Goal: Information Seeking & Learning: Check status

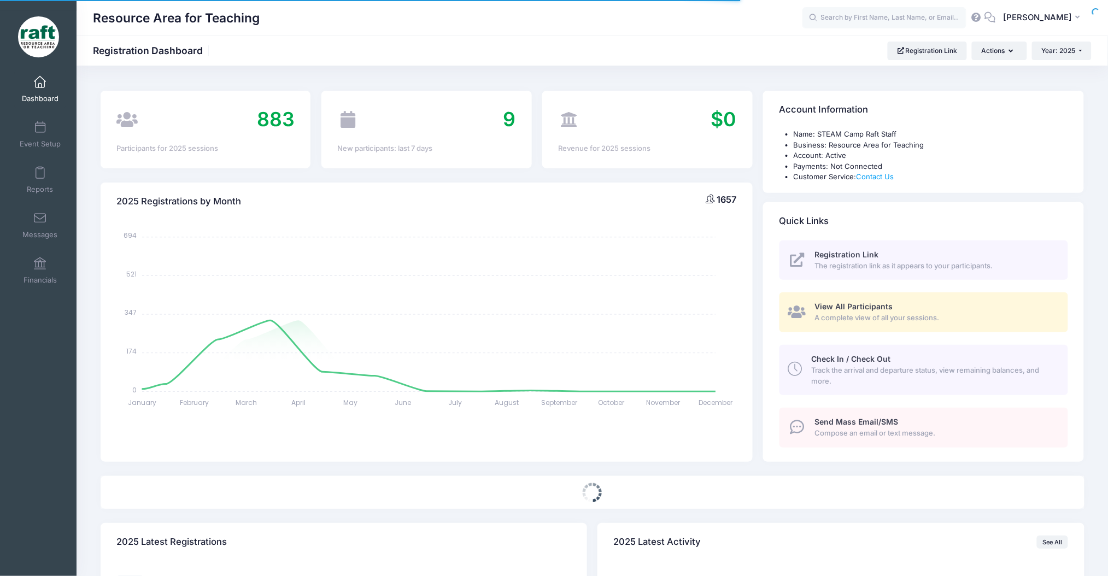
select select
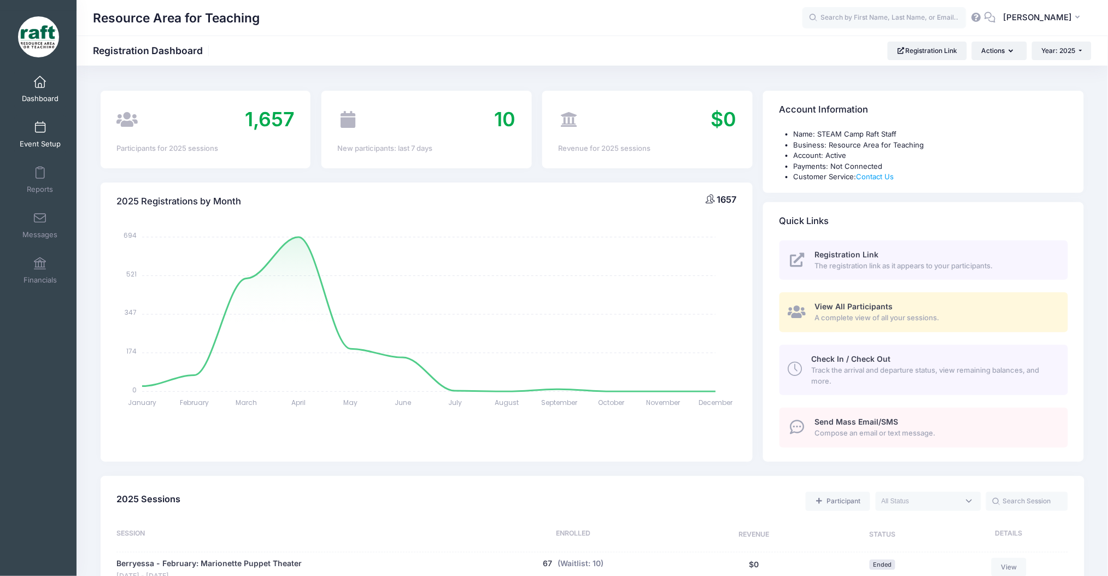
click at [46, 140] on span "Event Setup" at bounding box center [40, 143] width 41 height 9
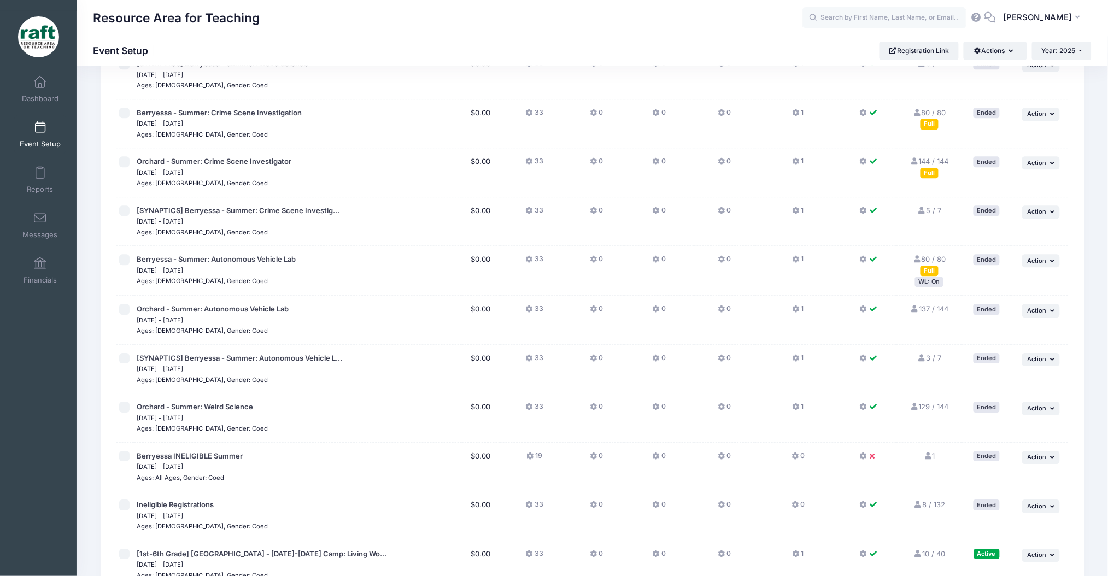
scroll to position [1232, 0]
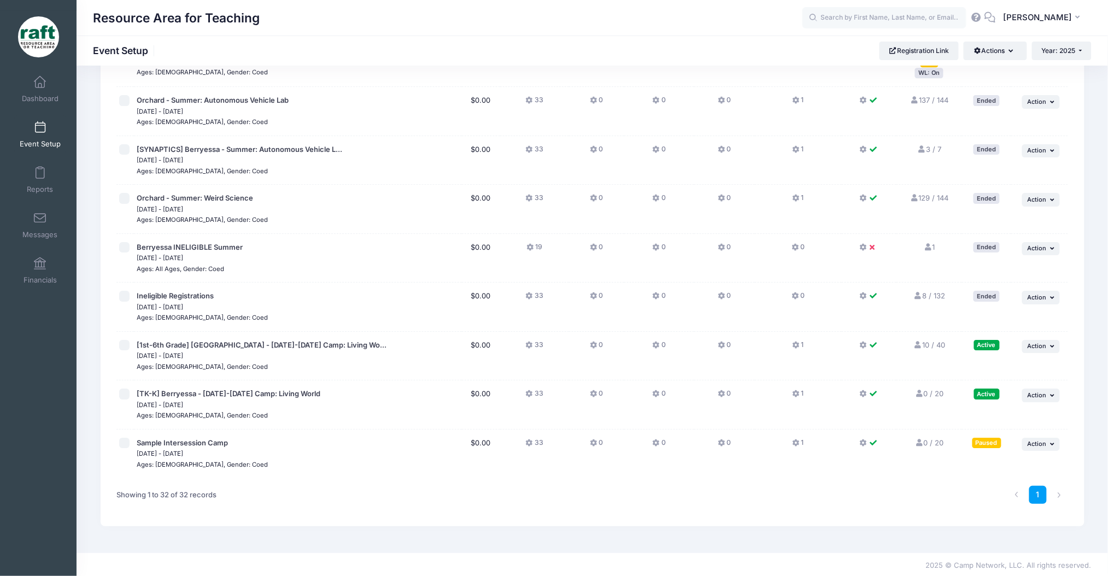
click at [925, 343] on link "10 / 40 Full" at bounding box center [929, 345] width 32 height 9
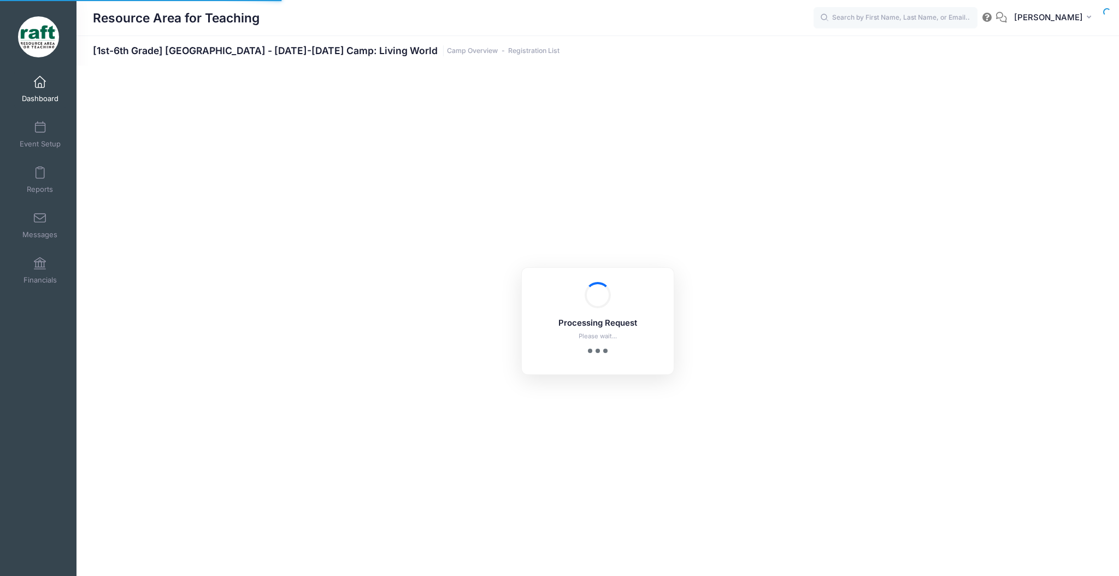
select select "10"
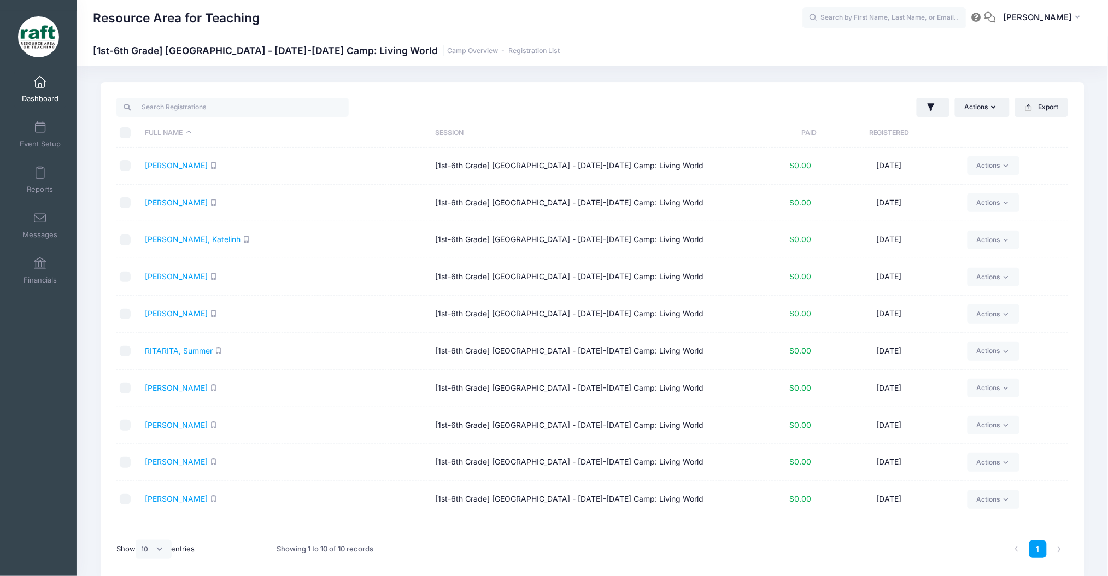
click at [189, 172] on td "Corre, Sebastian" at bounding box center [285, 166] width 290 height 37
click at [186, 168] on link "Corre, Sebastian" at bounding box center [176, 165] width 63 height 9
click at [176, 200] on link "[PERSON_NAME]" at bounding box center [176, 202] width 63 height 9
click at [169, 242] on link "Pham, Katelinh" at bounding box center [193, 238] width 96 height 9
click at [158, 285] on td "Pham, Lana" at bounding box center [285, 277] width 290 height 37
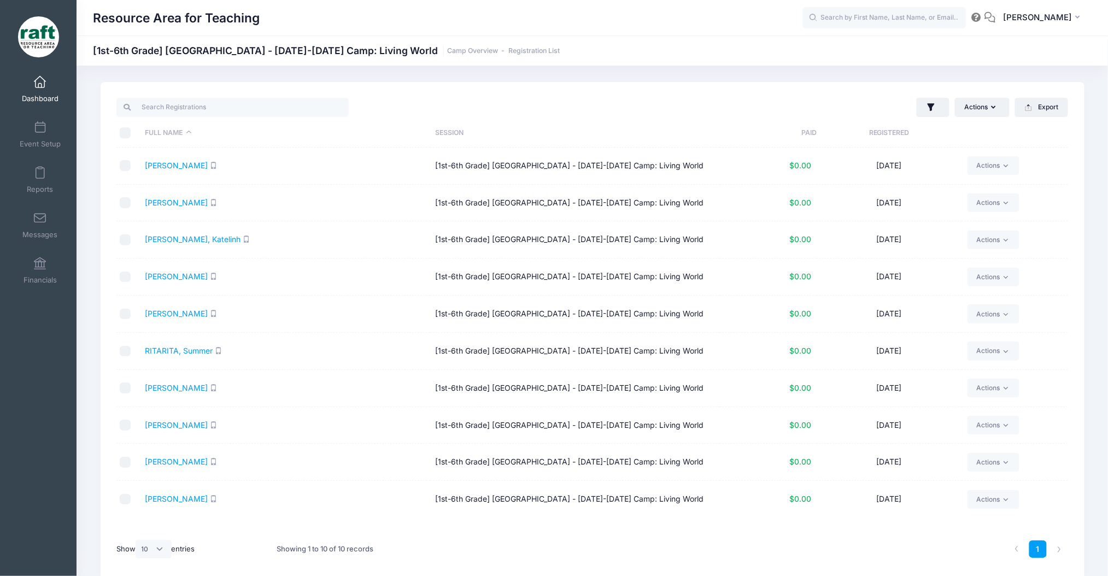
click at [157, 283] on td "[PERSON_NAME]" at bounding box center [285, 277] width 290 height 37
click at [155, 280] on link "[PERSON_NAME]" at bounding box center [176, 276] width 63 height 9
click at [188, 354] on link "RITARITA, Summer" at bounding box center [179, 350] width 68 height 9
click at [172, 388] on link "Rosa, Alicia" at bounding box center [176, 387] width 63 height 9
click at [162, 427] on link "Rosa, Javier" at bounding box center [176, 424] width 63 height 9
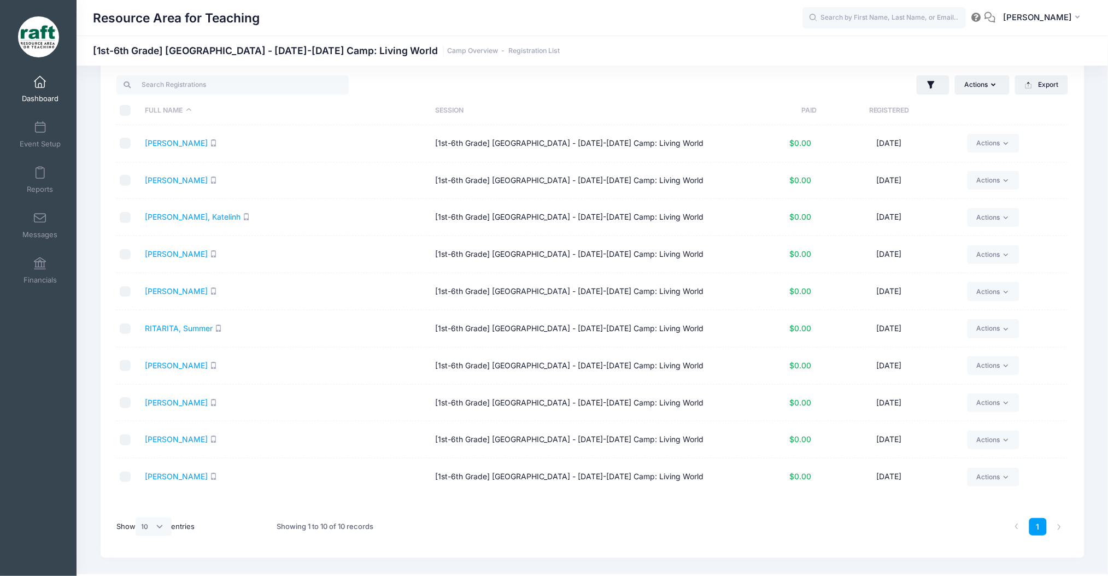
scroll to position [24, 0]
click at [185, 435] on link "Scott, Elijah" at bounding box center [176, 437] width 63 height 9
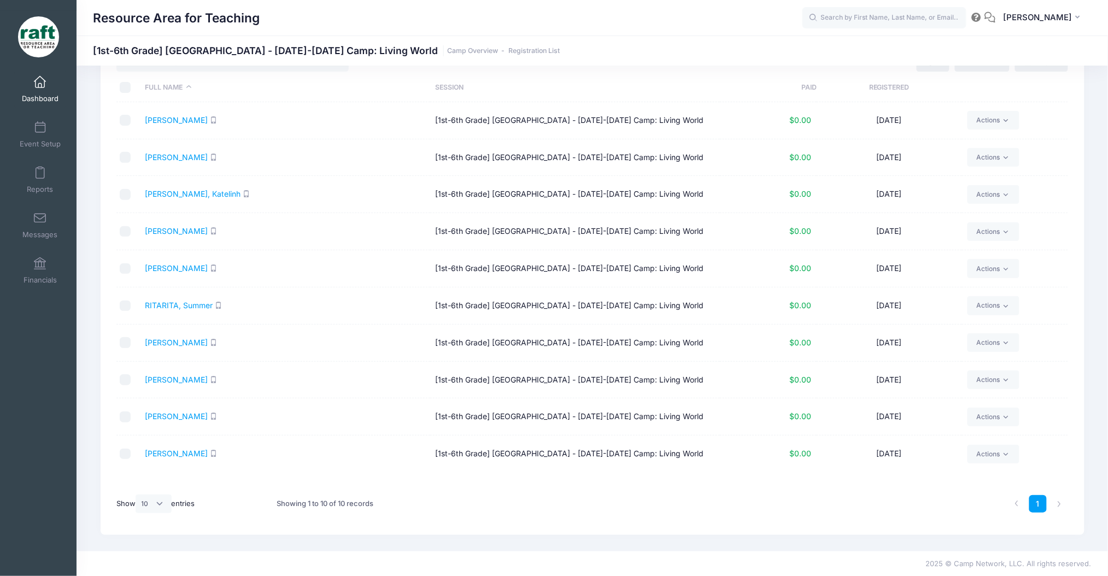
click at [178, 446] on td "Yao, Michelle" at bounding box center [285, 454] width 290 height 37
click at [181, 458] on link "Yao, Michelle" at bounding box center [176, 453] width 63 height 9
click at [175, 426] on td "[PERSON_NAME]" at bounding box center [285, 416] width 290 height 37
click at [166, 415] on link "Scott, Elijah" at bounding box center [176, 416] width 63 height 9
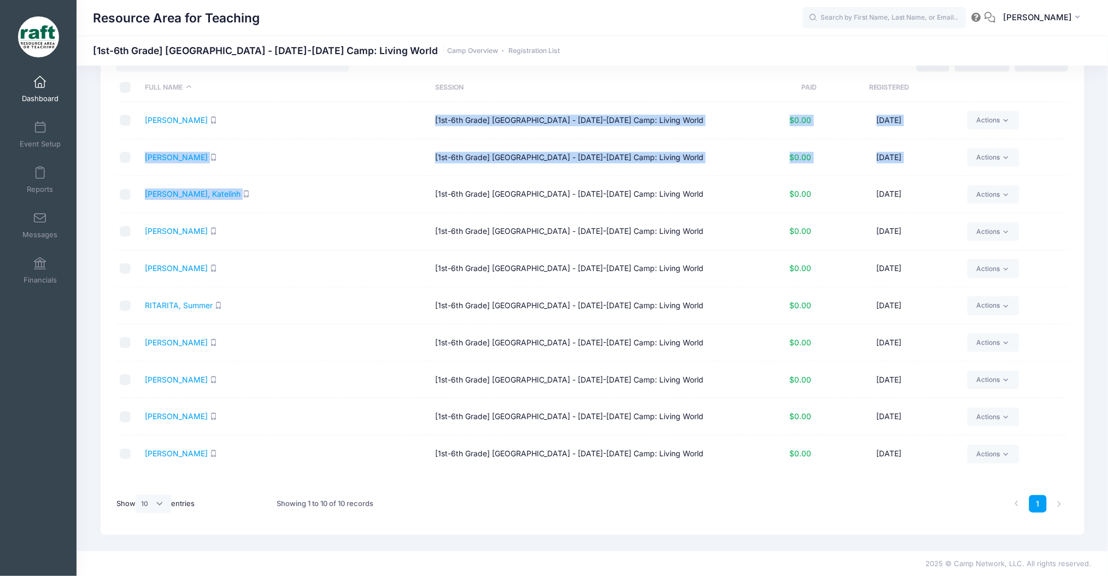
drag, startPoint x: 357, startPoint y: 207, endPoint x: 290, endPoint y: 105, distance: 122.6
click at [290, 105] on tbody "Corre, Sebastian [1st-6th Grade] Berryessa - Oct 6-10 Camp: Living World $0.00 …" at bounding box center [592, 287] width 952 height 370
click at [290, 105] on td "Corre, Sebastian" at bounding box center [285, 120] width 290 height 37
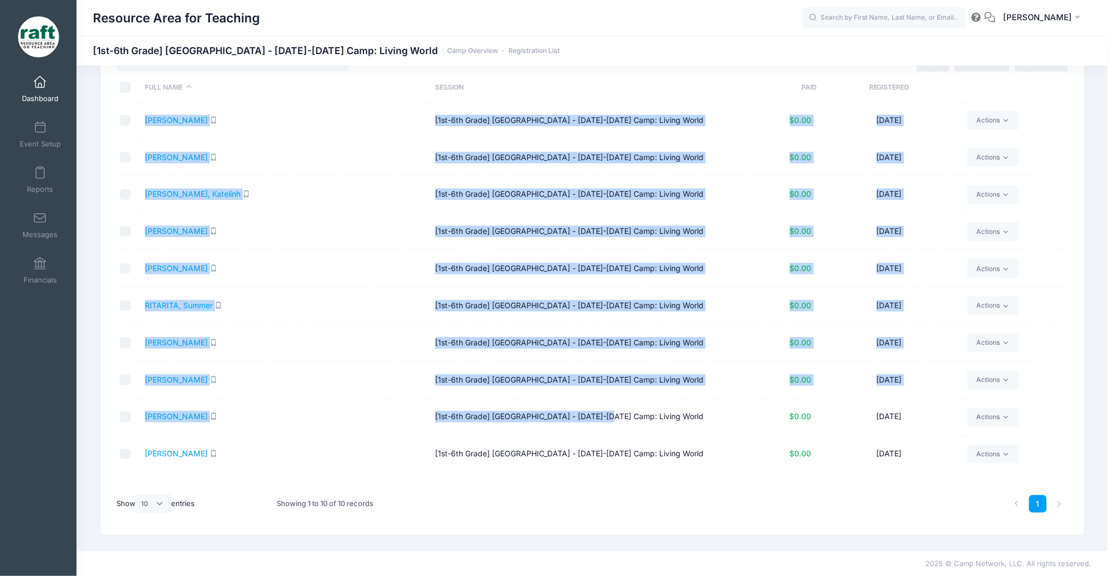
drag, startPoint x: 136, startPoint y: 118, endPoint x: 600, endPoint y: 418, distance: 553.4
click at [600, 418] on tbody "Corre, Sebastian [1st-6th Grade] Berryessa - Oct 6-10 Camp: Living World $0.00 …" at bounding box center [592, 287] width 952 height 370
click at [584, 426] on td "[1st-6th Grade] [GEOGRAPHIC_DATA] - [DATE]-[DATE] Camp: Living World" at bounding box center [575, 416] width 290 height 37
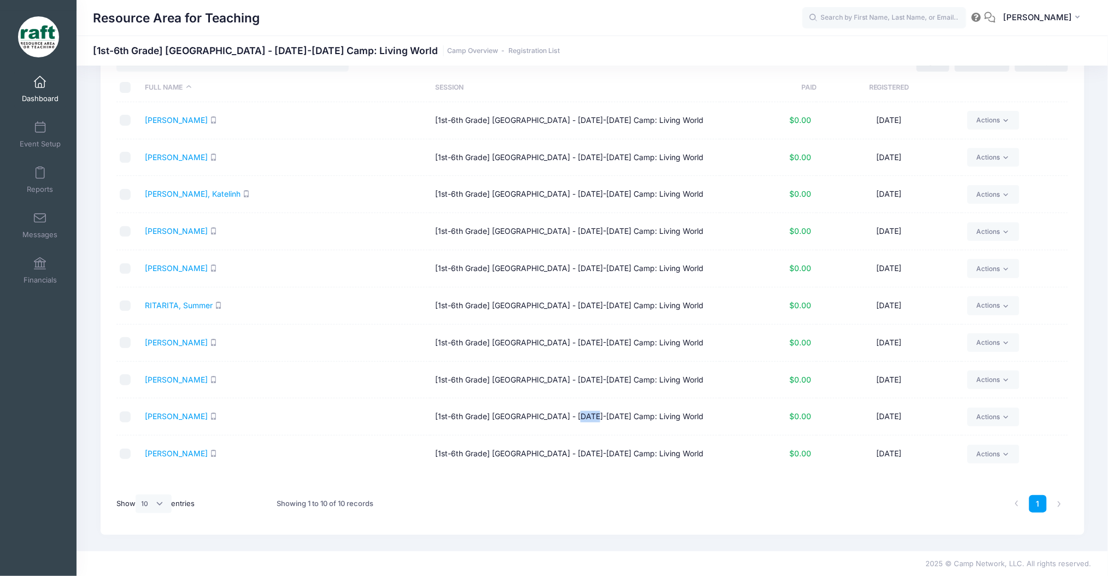
click at [584, 426] on td "[1st-6th Grade] [GEOGRAPHIC_DATA] - [DATE]-[DATE] Camp: Living World" at bounding box center [575, 416] width 290 height 37
click at [582, 425] on td "[1st-6th Grade] [GEOGRAPHIC_DATA] - [DATE]-[DATE] Camp: Living World" at bounding box center [575, 416] width 290 height 37
click at [579, 431] on td "[1st-6th Grade] [GEOGRAPHIC_DATA] - [DATE]-[DATE] Camp: Living World" at bounding box center [575, 416] width 290 height 37
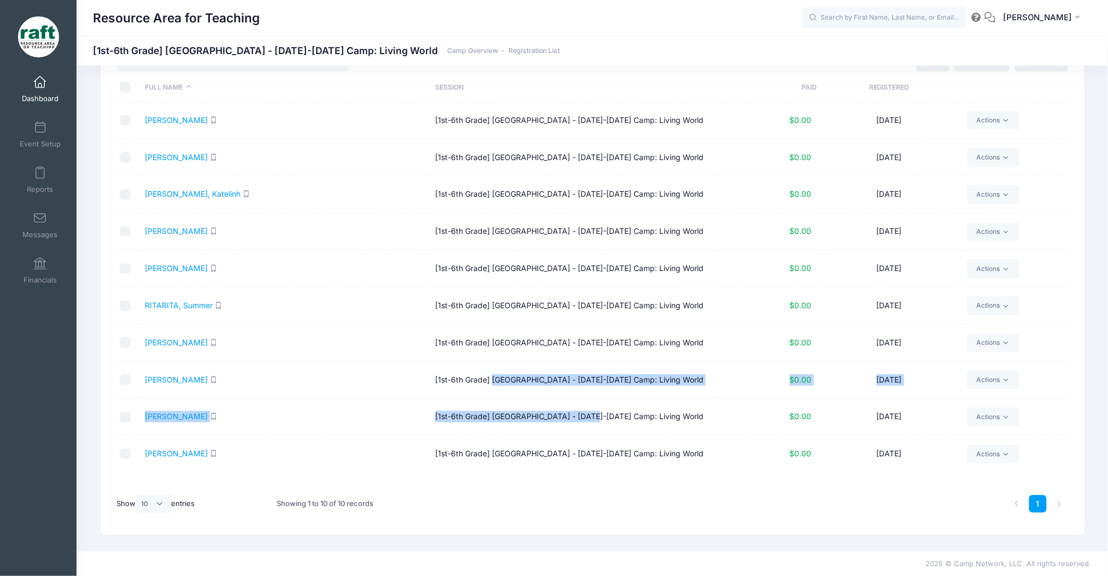
drag, startPoint x: 579, startPoint y: 431, endPoint x: 520, endPoint y: 387, distance: 73.9
click at [520, 387] on tbody "Corre, Sebastian [1st-6th Grade] Berryessa - Oct 6-10 Camp: Living World $0.00 …" at bounding box center [592, 287] width 952 height 370
click at [520, 387] on td "[1st-6th Grade] [GEOGRAPHIC_DATA] - [DATE]-[DATE] Camp: Living World" at bounding box center [575, 380] width 290 height 37
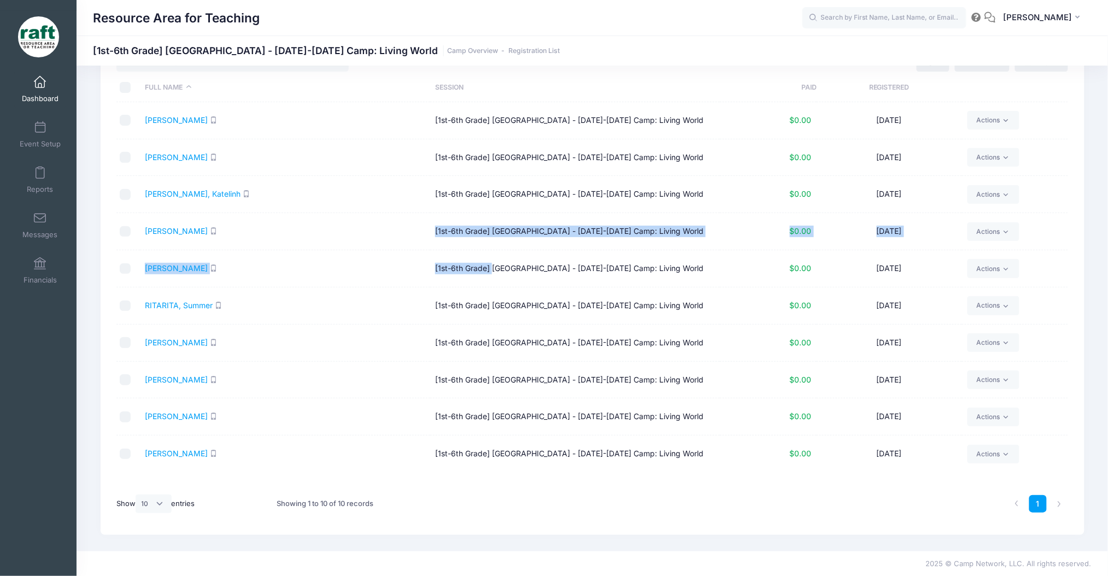
drag, startPoint x: 494, startPoint y: 277, endPoint x: 427, endPoint y: 215, distance: 91.7
click at [427, 215] on tbody "Corre, Sebastian [1st-6th Grade] Berryessa - Oct 6-10 Camp: Living World $0.00 …" at bounding box center [592, 287] width 952 height 370
click at [427, 215] on td "Pham, Lana" at bounding box center [285, 231] width 290 height 37
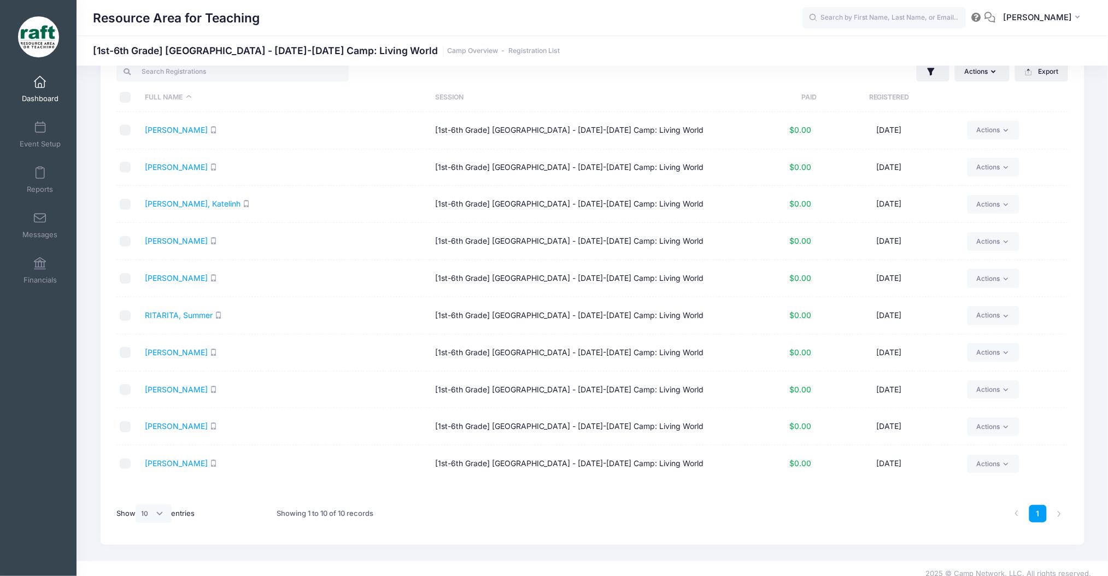
scroll to position [0, 0]
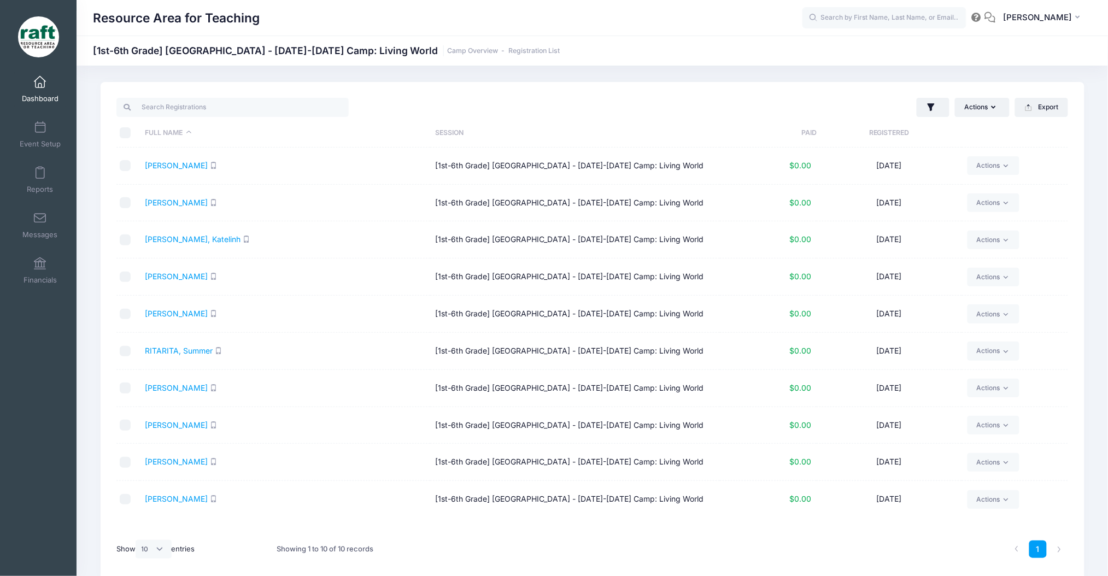
click at [637, 98] on div "Actions Assign Labels Send Email Send SMS Send Document Upload Reminder Deleted…" at bounding box center [834, 107] width 482 height 22
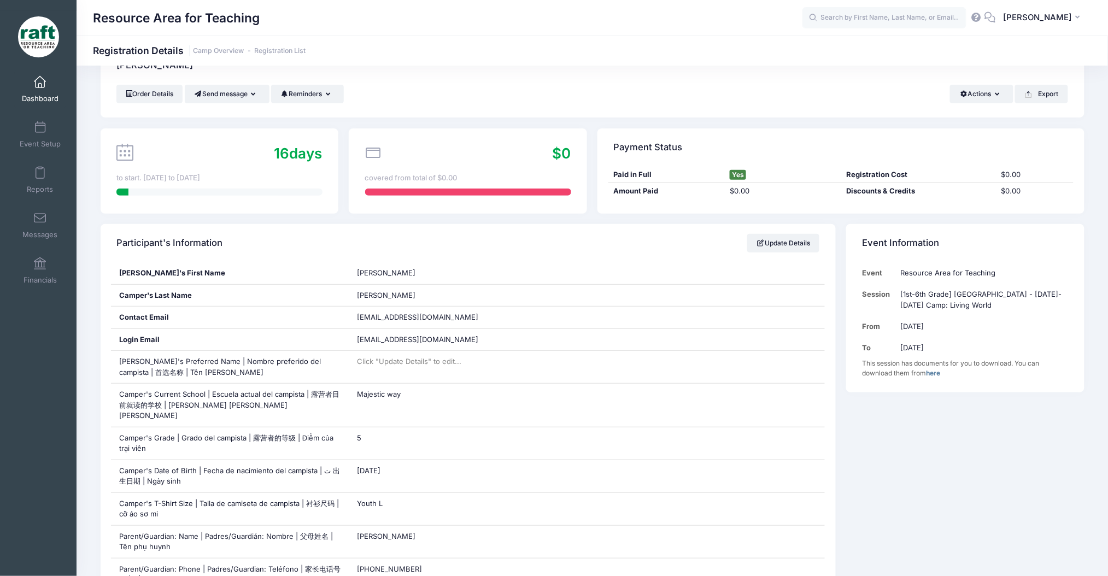
scroll to position [35, 0]
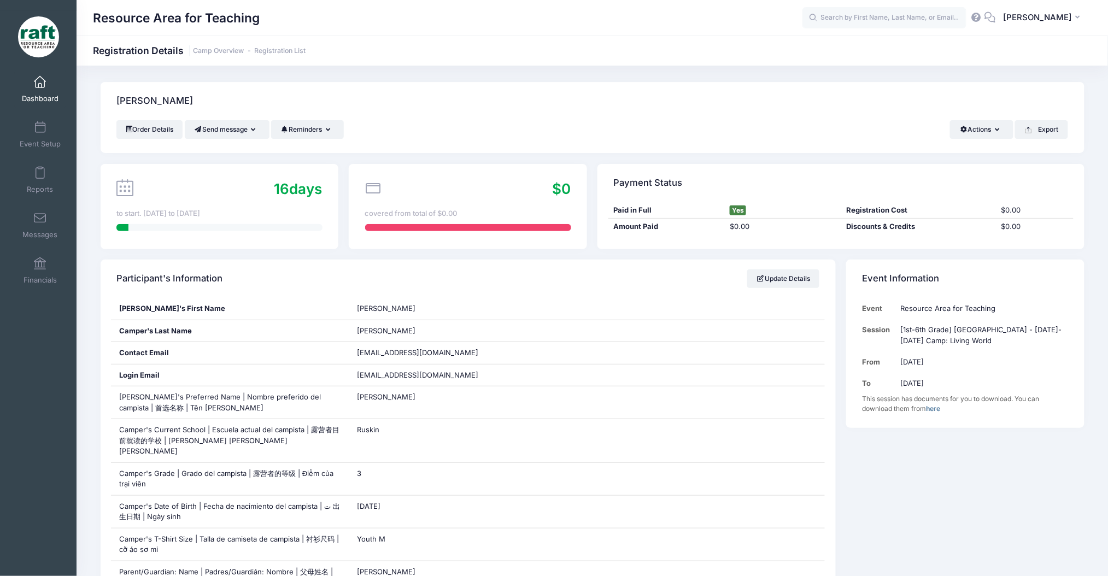
click at [21, 85] on link "Dashboard" at bounding box center [40, 89] width 52 height 38
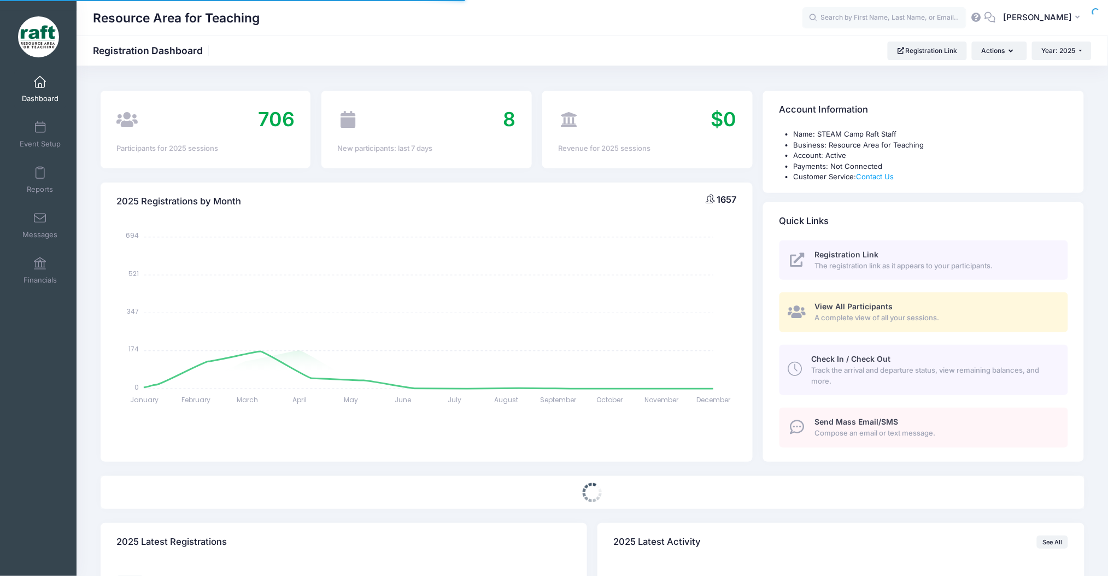
select select
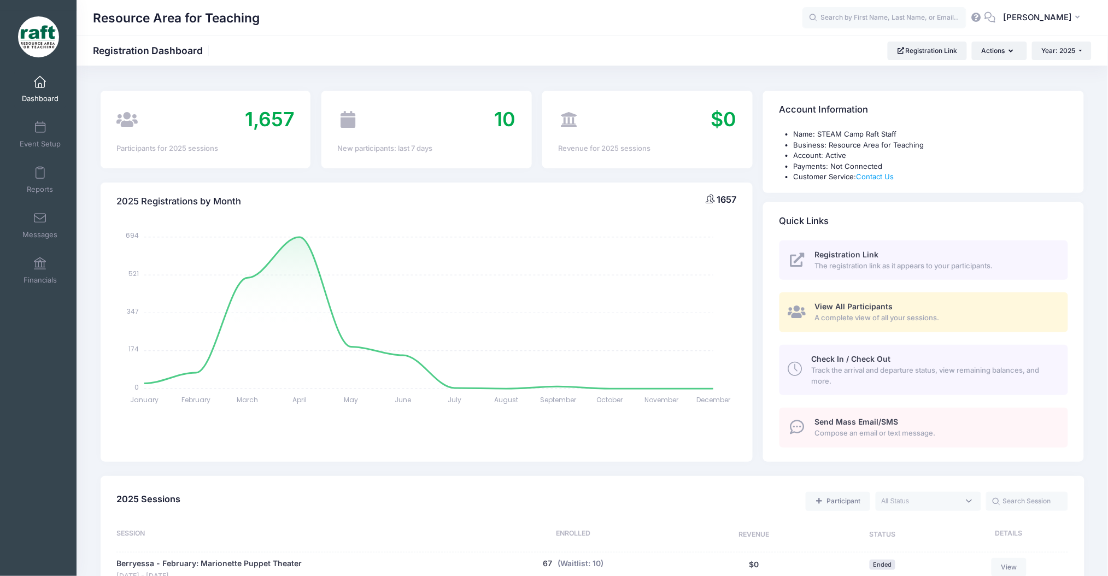
click at [889, 309] on span "View All Participants" at bounding box center [854, 306] width 78 height 9
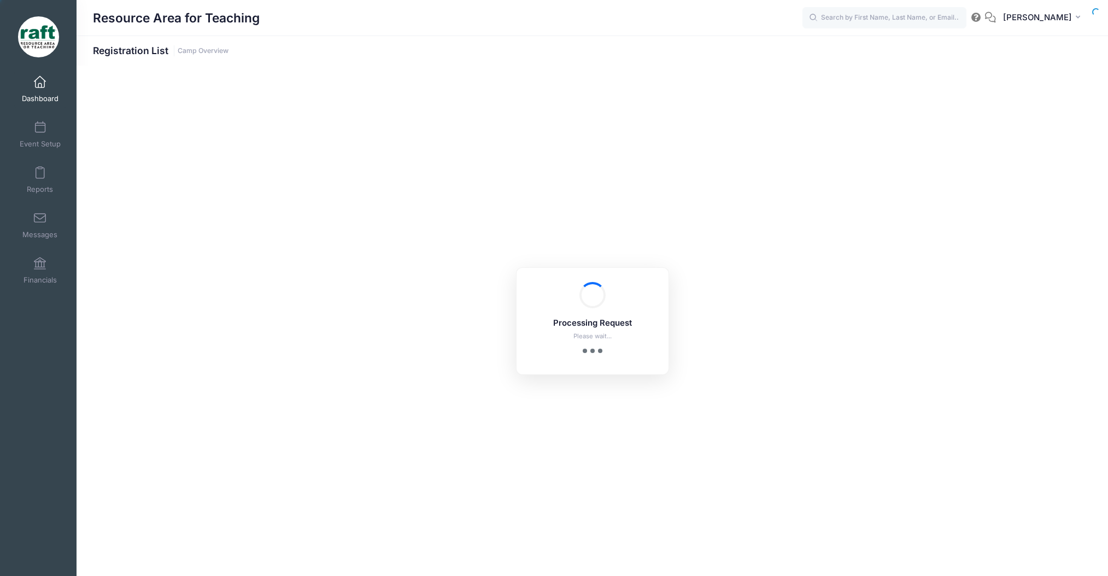
select select "10"
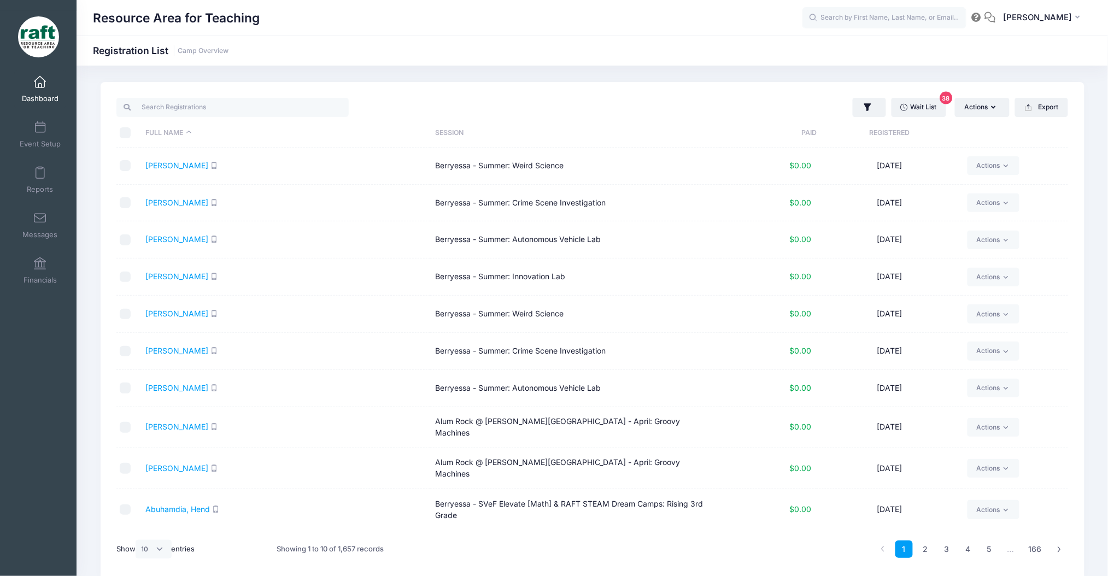
click at [22, 89] on link "Dashboard" at bounding box center [40, 89] width 52 height 38
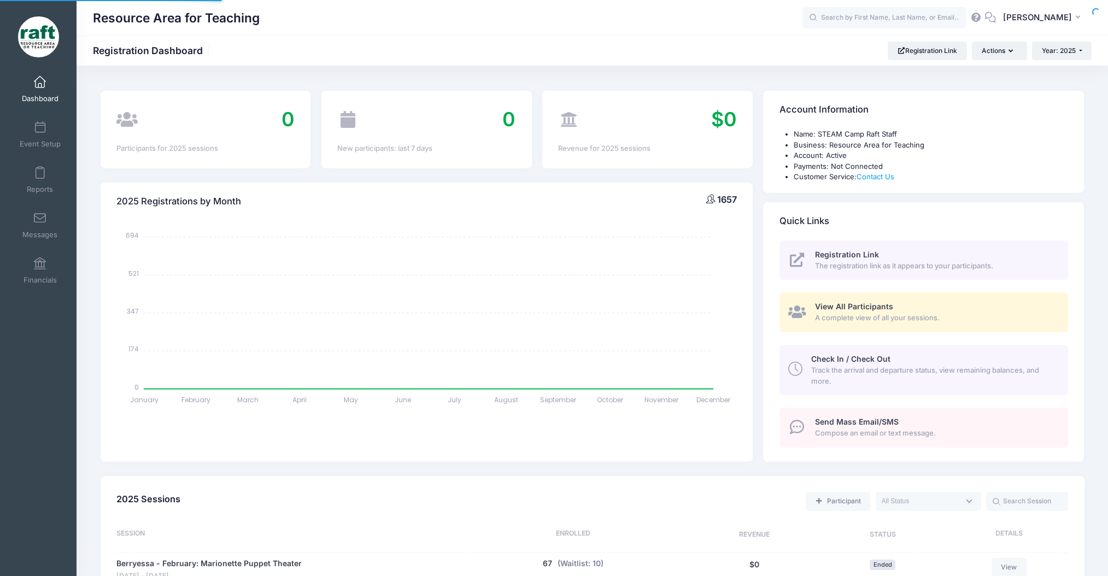
select select
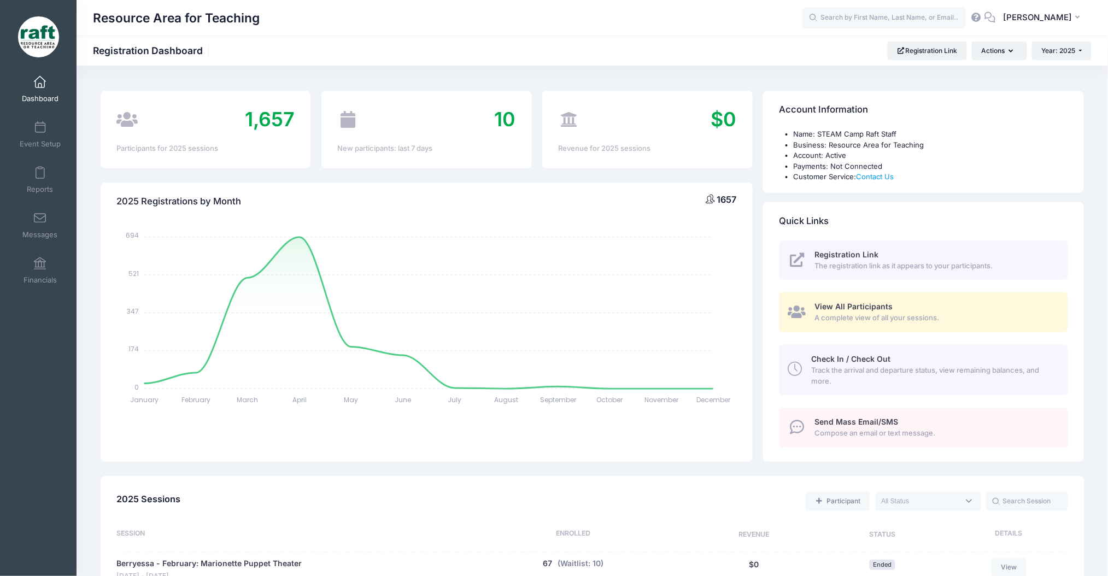
scroll to position [6, 0]
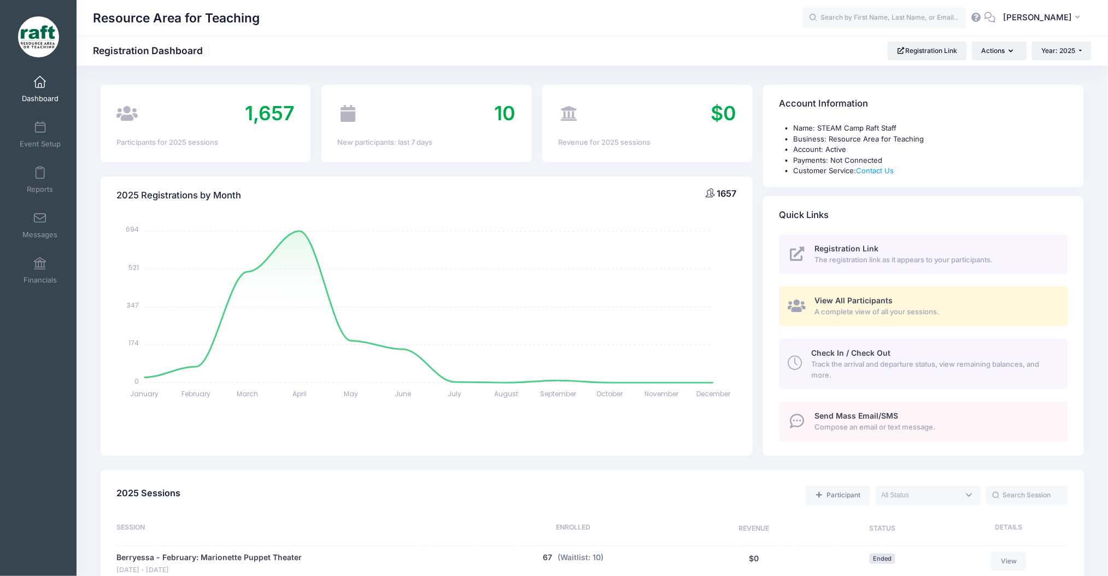
click at [30, 98] on span "Dashboard" at bounding box center [40, 98] width 37 height 9
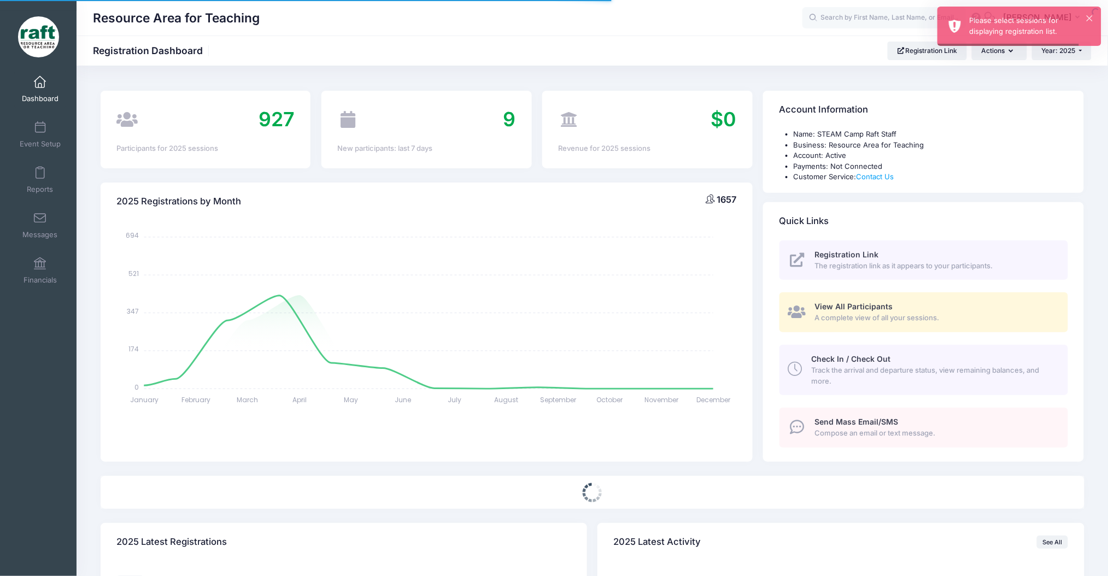
select select
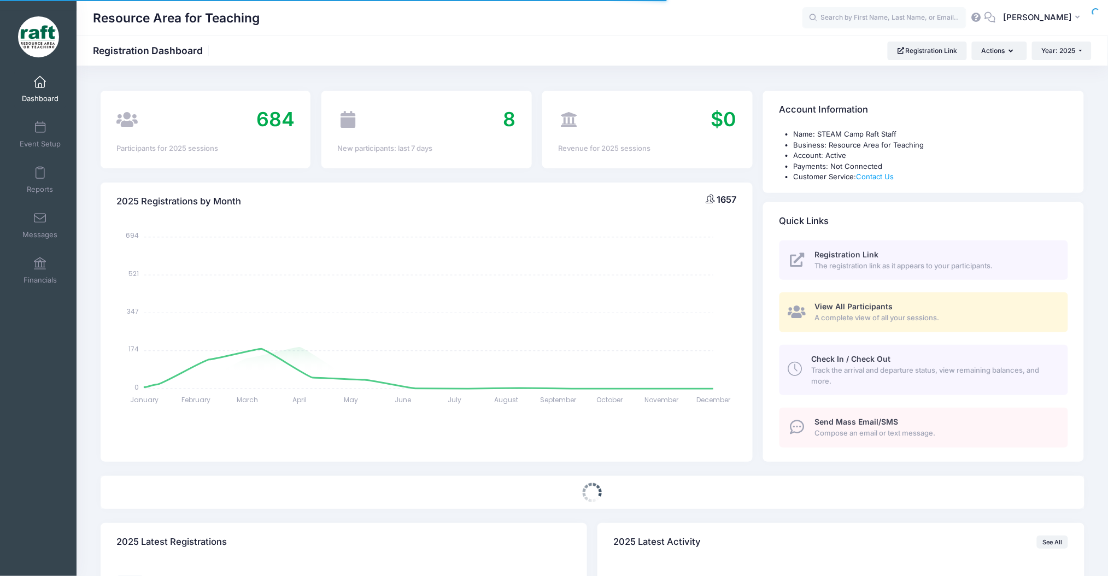
select select
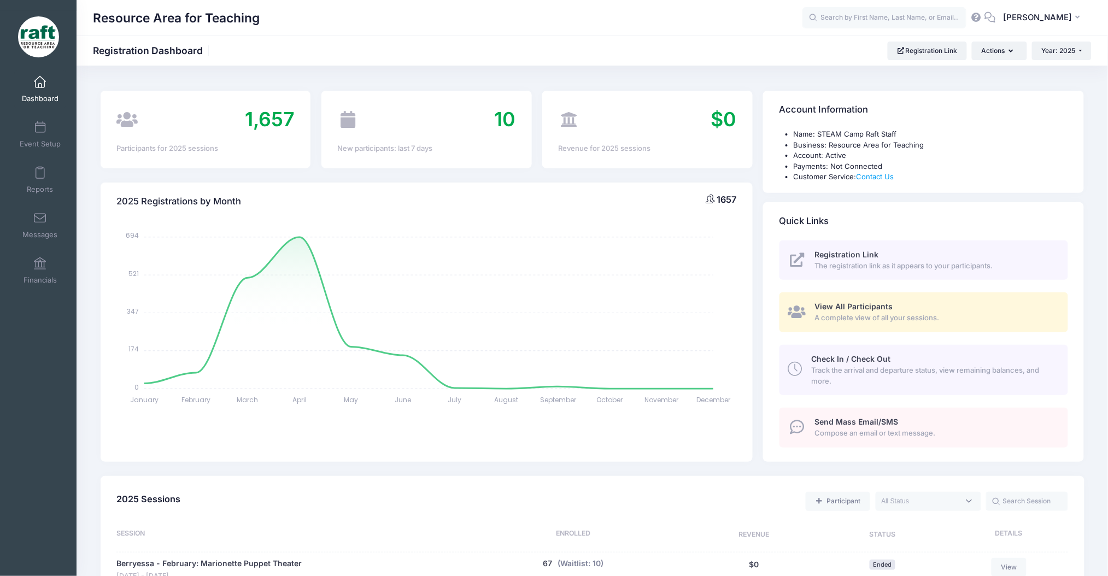
scroll to position [1, 0]
click at [827, 306] on span "View All Participants" at bounding box center [854, 305] width 78 height 9
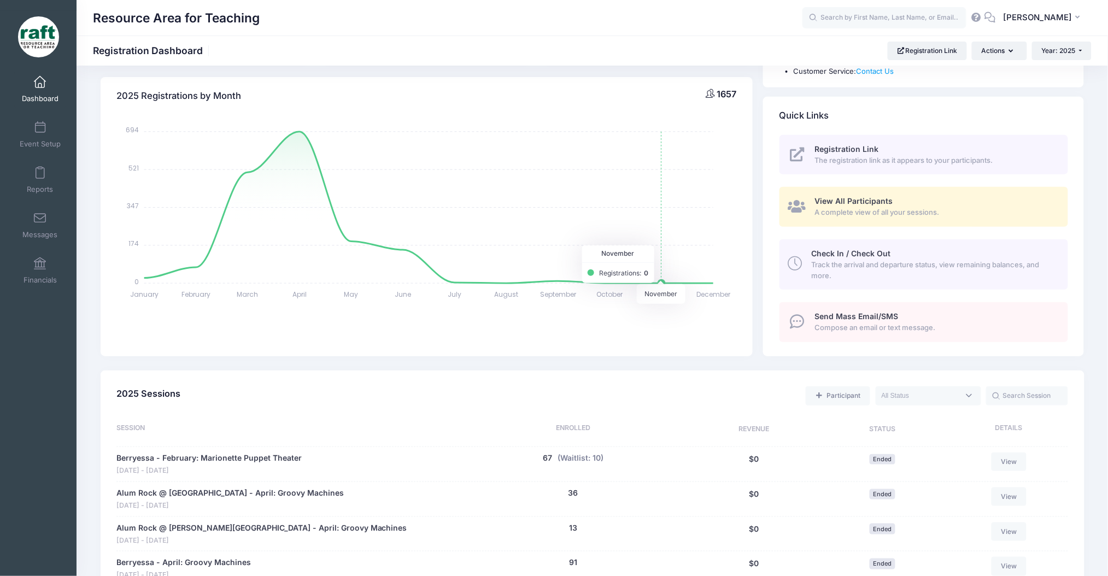
scroll to position [108, 0]
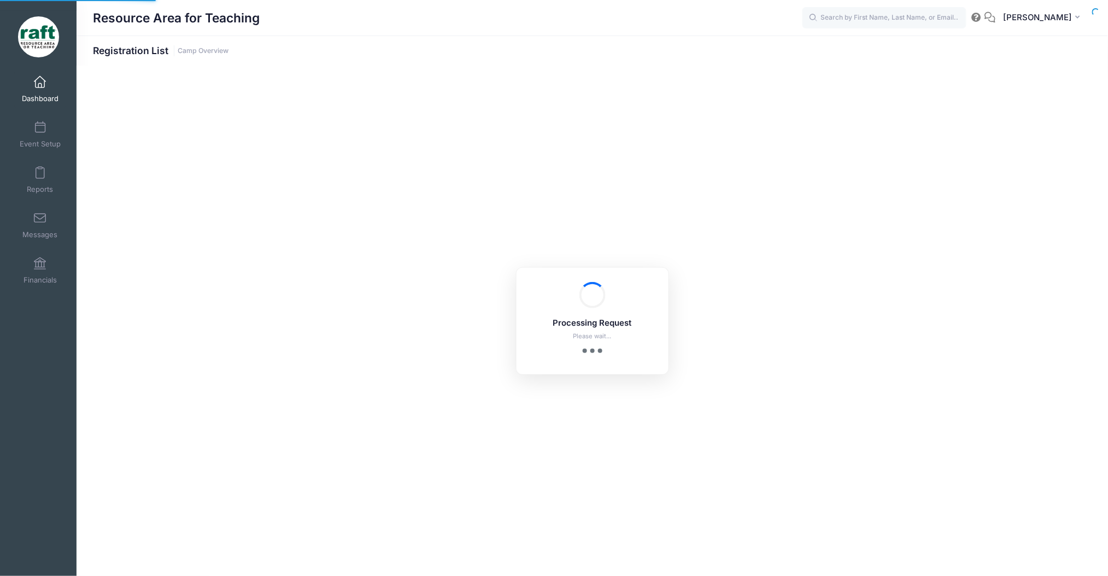
select select "10"
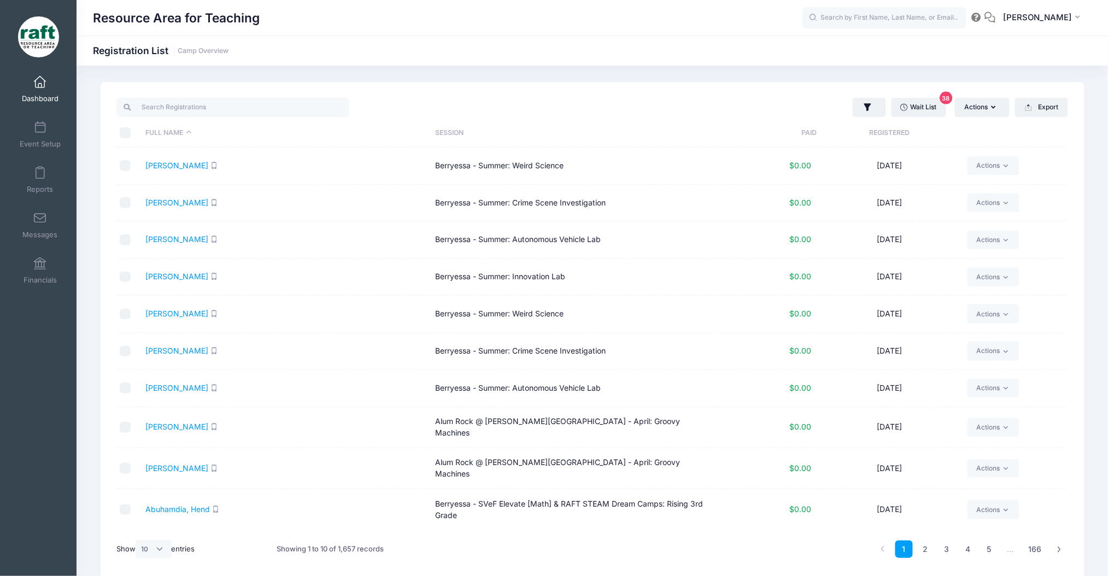
click at [42, 75] on link "Dashboard" at bounding box center [40, 89] width 52 height 38
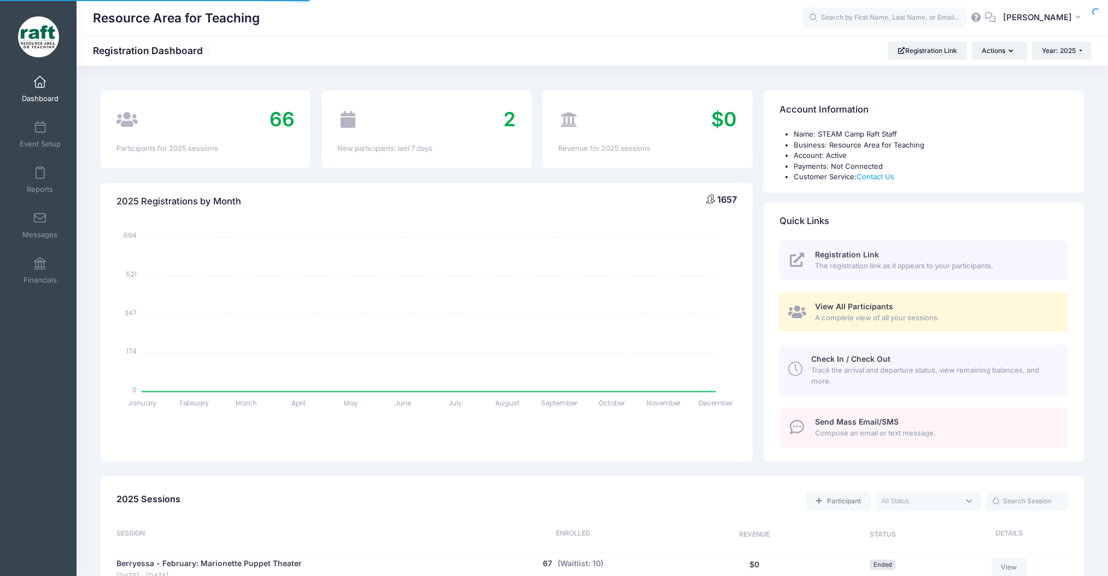
select select
